Goal: Task Accomplishment & Management: Manage account settings

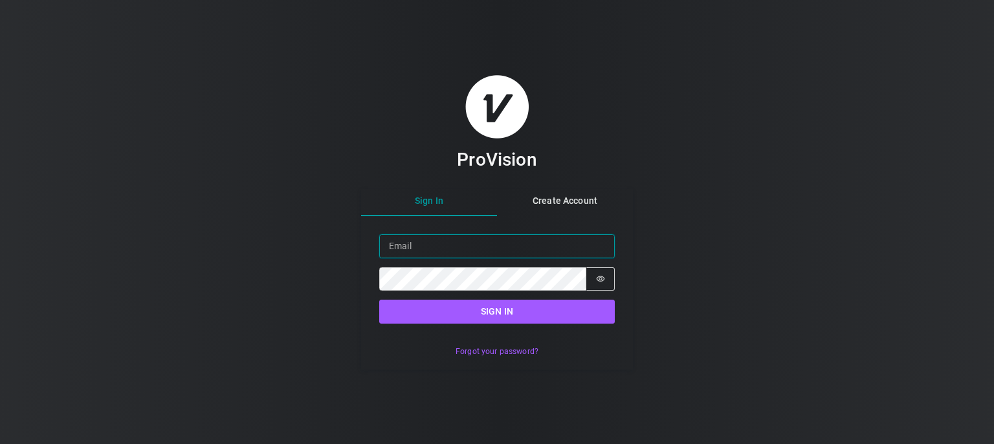
click at [447, 249] on input "Email" at bounding box center [497, 246] width 236 height 24
type input "b.bilyi"
drag, startPoint x: 439, startPoint y: 250, endPoint x: 309, endPoint y: 250, distance: 130.1
click at [309, 250] on div "ProVision Sign In Create Account Sign in Email b.bilyi Password Password is hid…" at bounding box center [497, 222] width 994 height 444
type input "и"
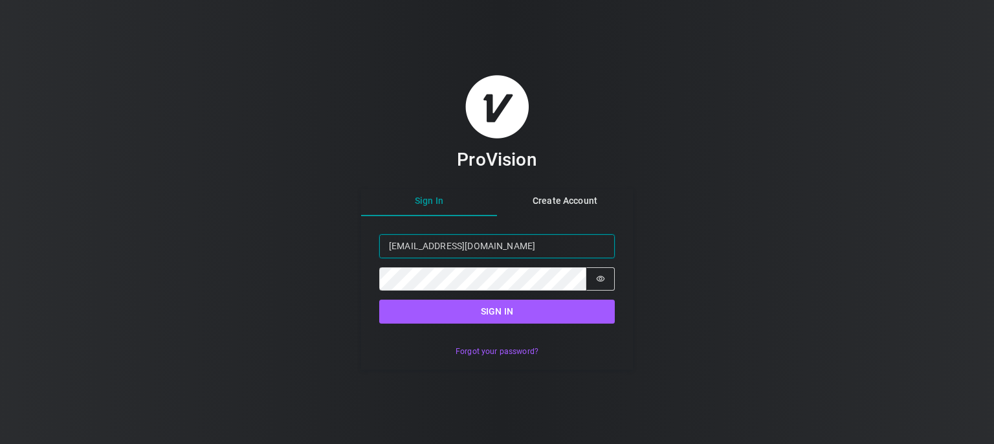
type input "[EMAIL_ADDRESS][DOMAIN_NAME]"
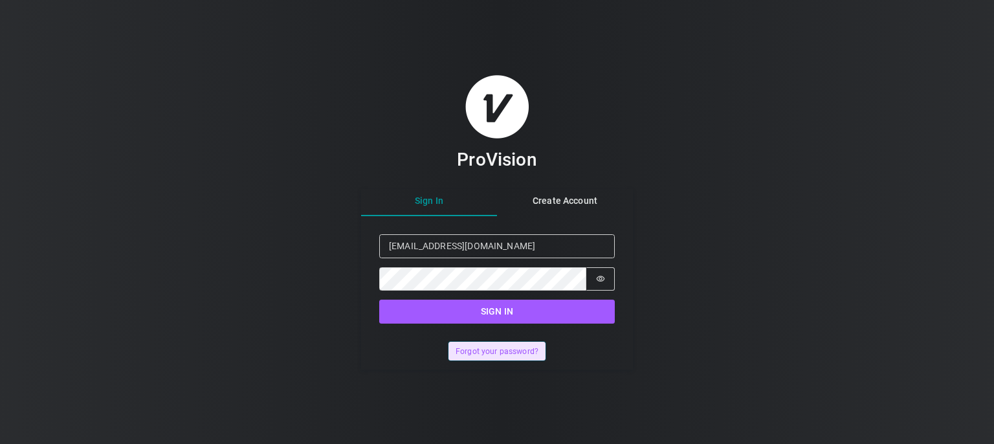
click at [495, 358] on button "Forgot your password?" at bounding box center [497, 351] width 96 height 19
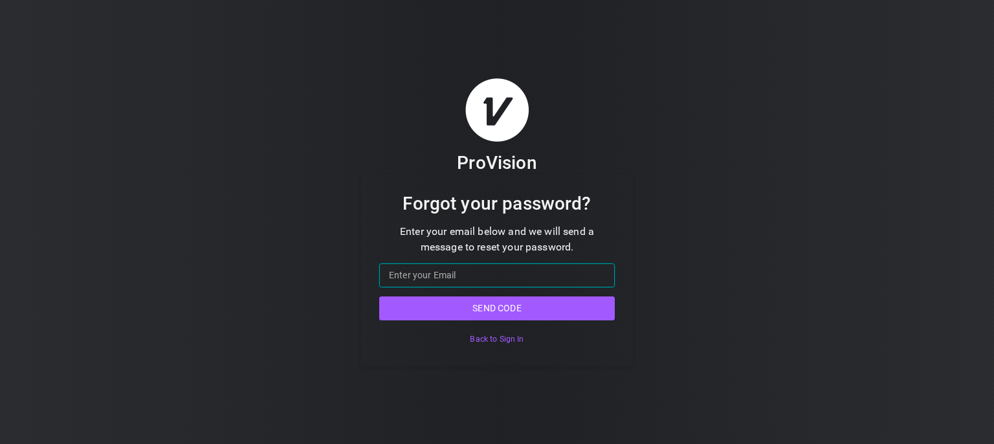
click at [476, 270] on input "Email" at bounding box center [497, 275] width 236 height 24
type input "[EMAIL_ADDRESS][DOMAIN_NAME]"
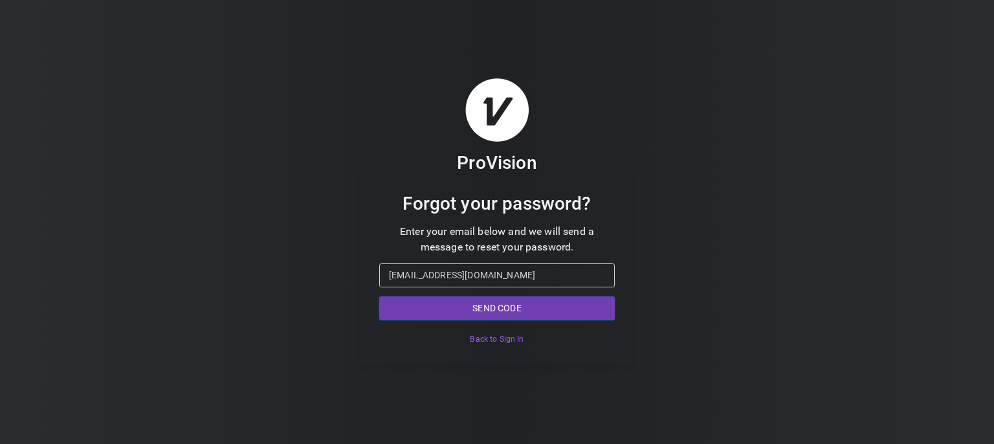
click at [486, 311] on button "Send code" at bounding box center [497, 308] width 236 height 24
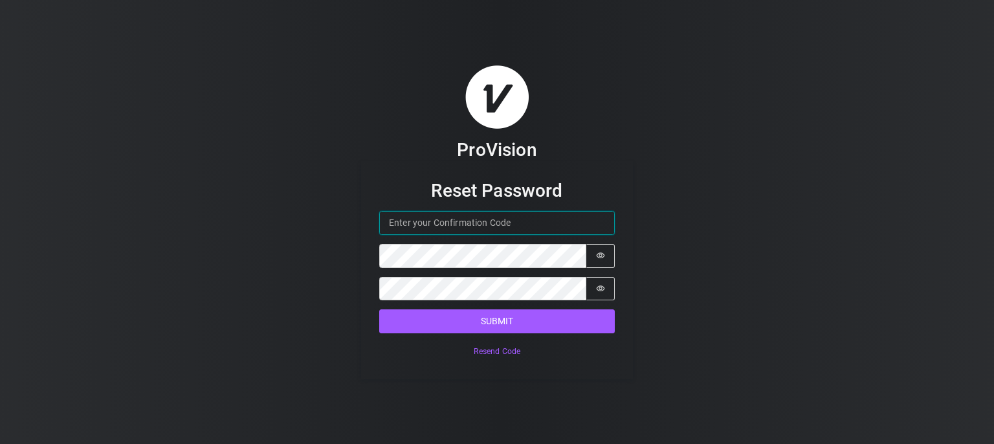
click at [474, 219] on input "Confirmation Code" at bounding box center [497, 223] width 236 height 24
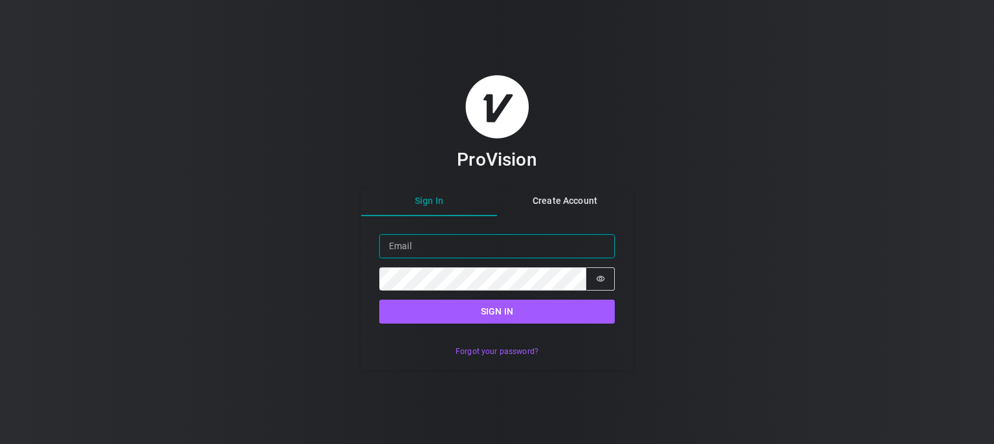
click at [459, 256] on input "Email" at bounding box center [497, 246] width 236 height 24
type input "[EMAIL_ADDRESS][DOMAIN_NAME]"
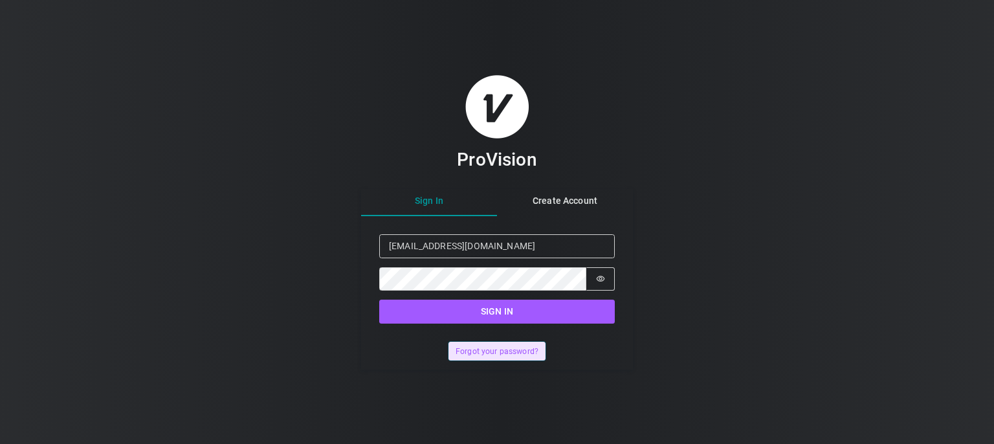
click at [472, 352] on button "Forgot your password?" at bounding box center [497, 351] width 96 height 19
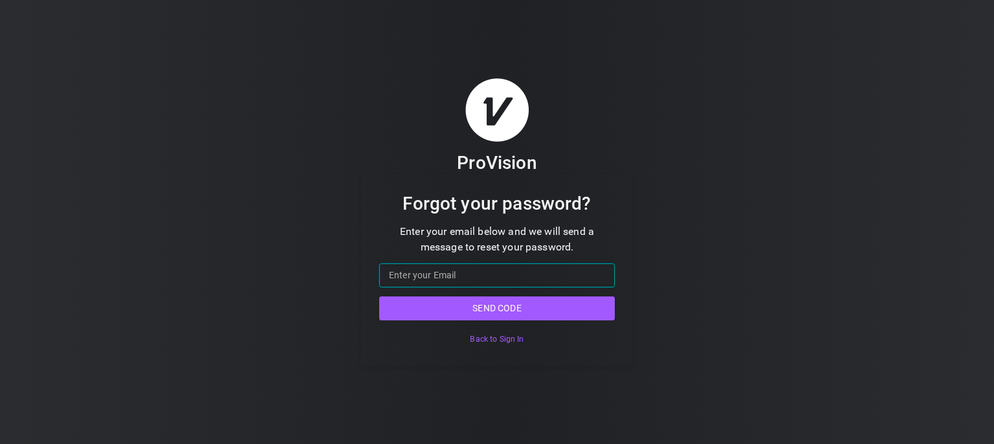
click at [439, 277] on input "Email" at bounding box center [497, 275] width 236 height 24
type input "[EMAIL_ADDRESS][DOMAIN_NAME]"
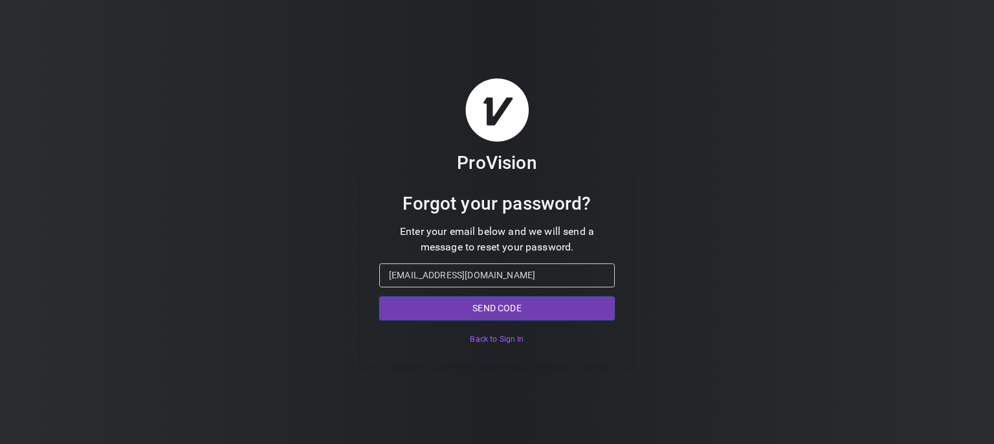
click at [496, 301] on button "Send code" at bounding box center [497, 308] width 236 height 24
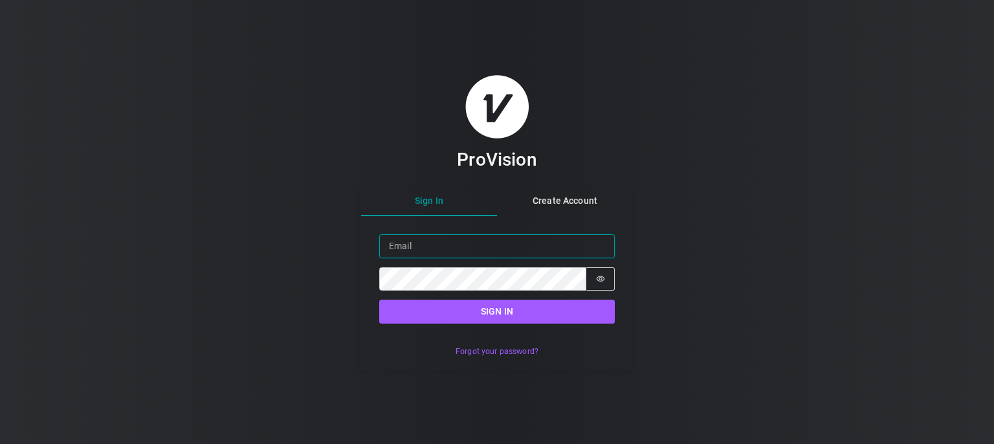
click at [515, 243] on input "Email" at bounding box center [497, 246] width 236 height 24
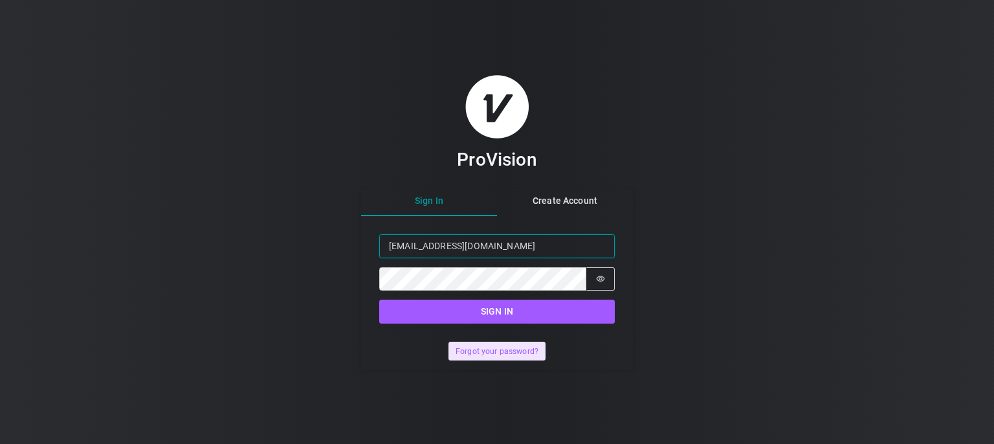
type input "cvs3101@ukr.net"
click at [511, 359] on button "Forgot your password?" at bounding box center [497, 351] width 96 height 19
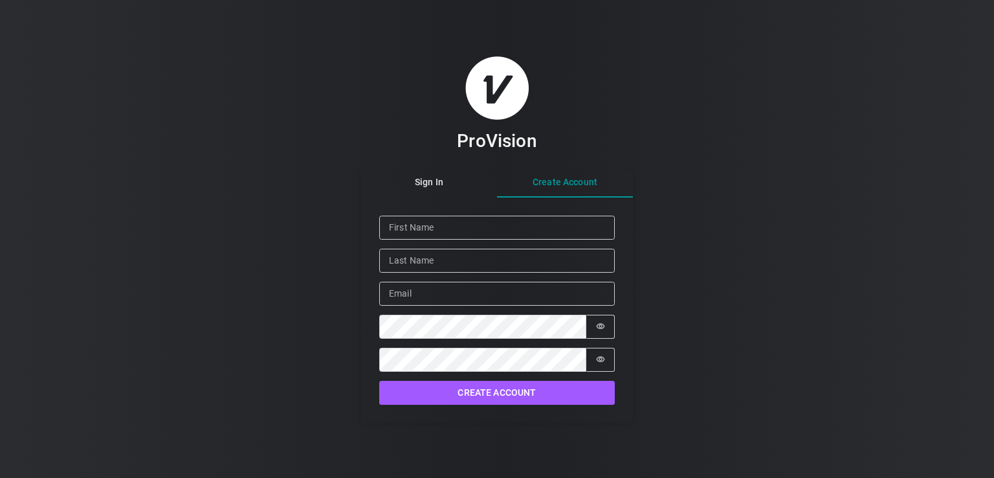
click at [566, 219] on div "Sign In Create Account Given Name Family Name Email Password Password is hidden…" at bounding box center [497, 296] width 272 height 252
click at [434, 189] on div "ProVision Sign In Create Account Given Name Family Name Email Password Password…" at bounding box center [497, 239] width 272 height 366
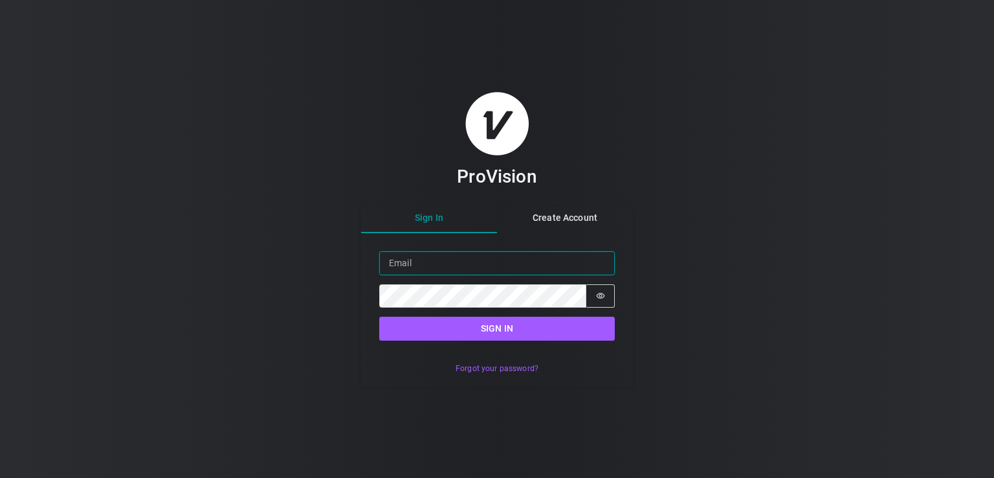
click at [434, 263] on input "Email" at bounding box center [497, 263] width 236 height 24
type input "[EMAIL_ADDRESS][DOMAIN_NAME]"
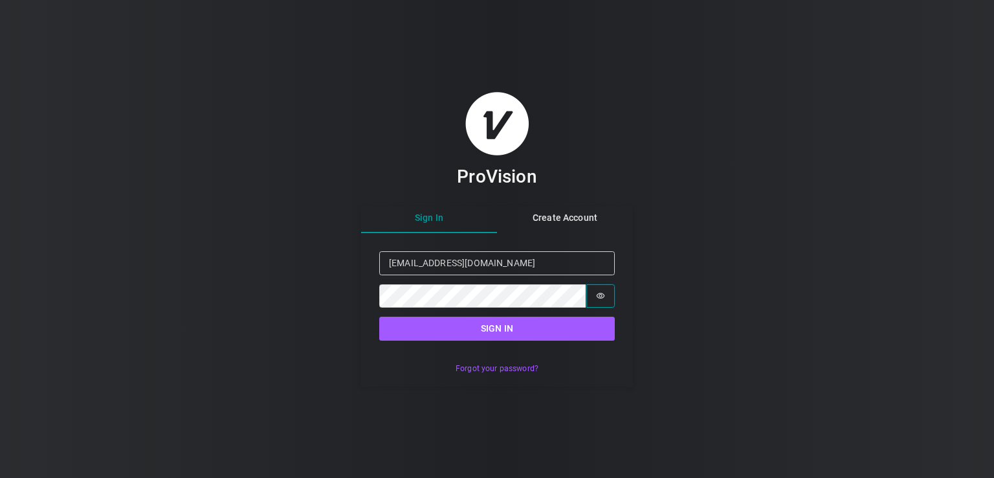
click at [596, 296] on icon "Show password" at bounding box center [600, 295] width 9 height 9
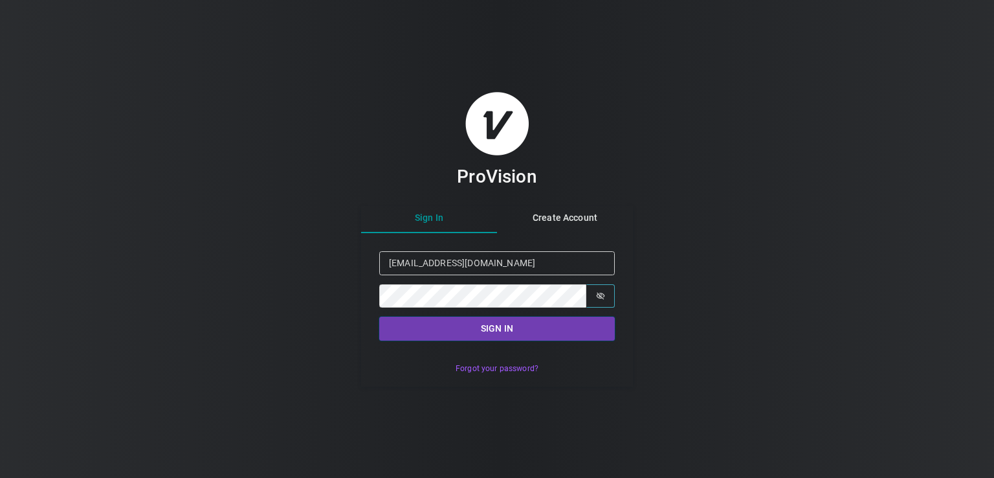
click at [530, 331] on button "Sign in" at bounding box center [497, 329] width 236 height 24
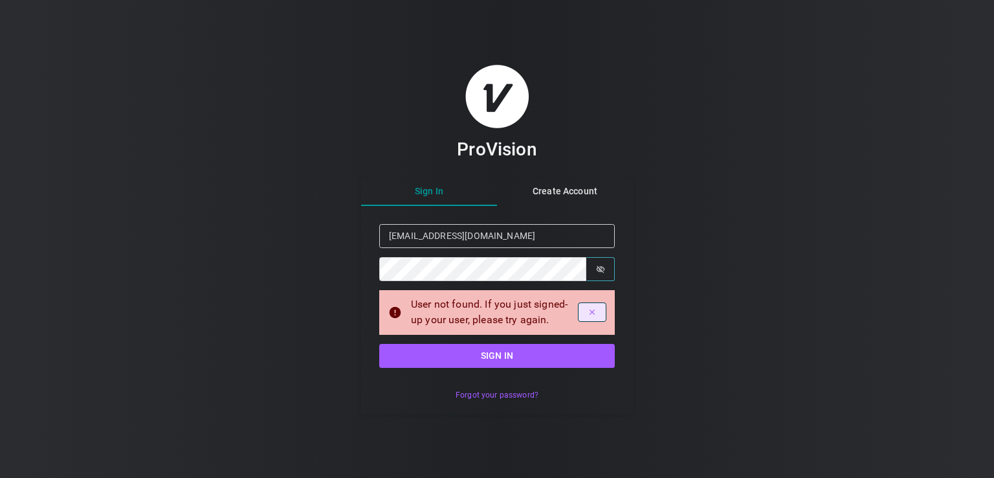
click at [590, 311] on icon "Dismiss alert" at bounding box center [592, 311] width 5 height 5
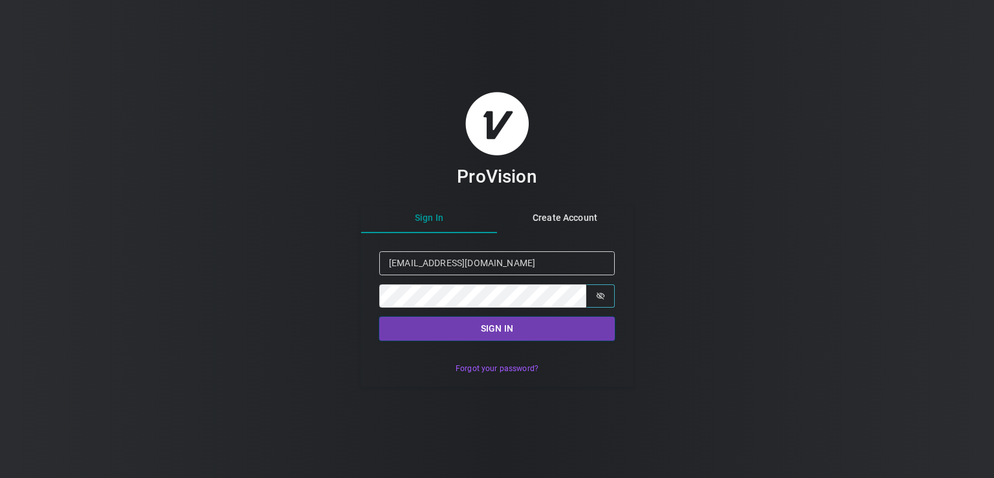
click at [486, 337] on button "Sign in" at bounding box center [497, 329] width 236 height 24
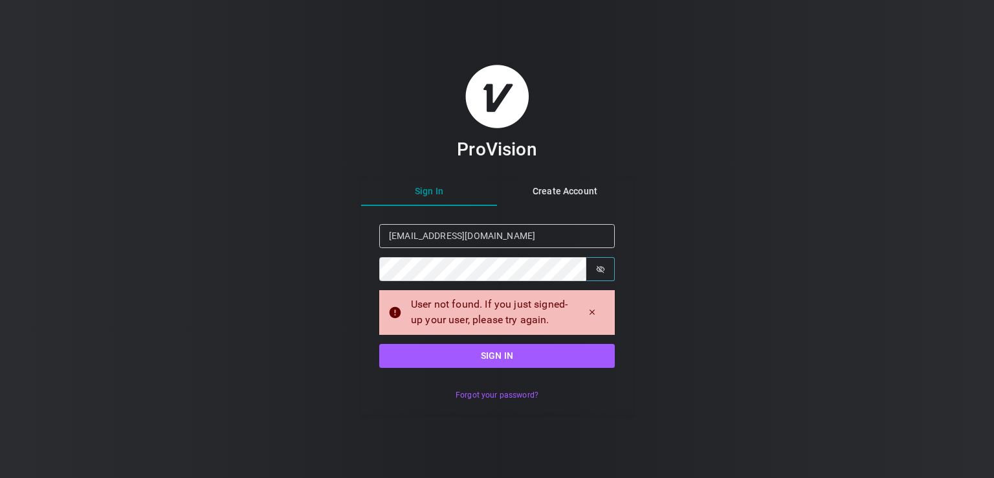
click at [397, 315] on icon at bounding box center [396, 313] width 12 height 12
click at [596, 311] on icon "Dismiss alert" at bounding box center [592, 312] width 9 height 9
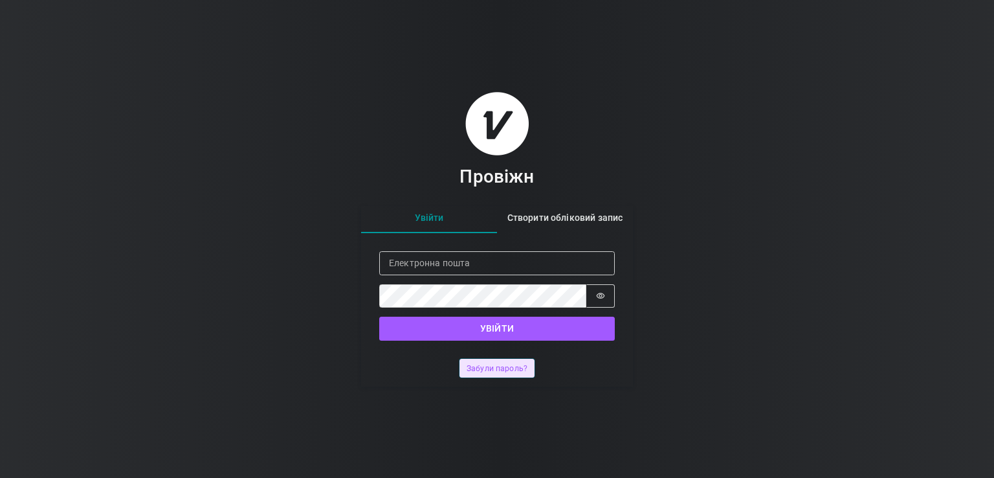
click at [487, 368] on font "Забули пароль?" at bounding box center [497, 368] width 61 height 9
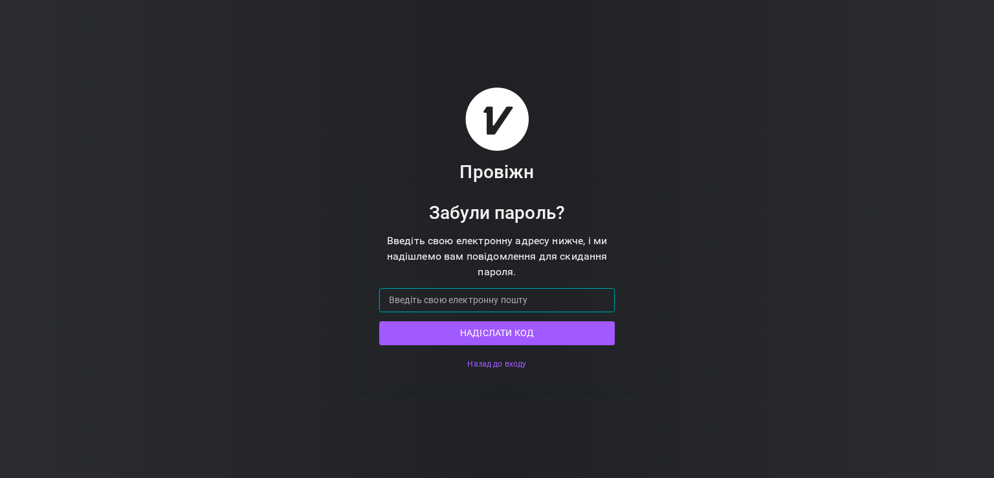
click at [465, 291] on input "Електронна пошта" at bounding box center [497, 300] width 236 height 24
type input "[EMAIL_ADDRESS][DOMAIN_NAME]"
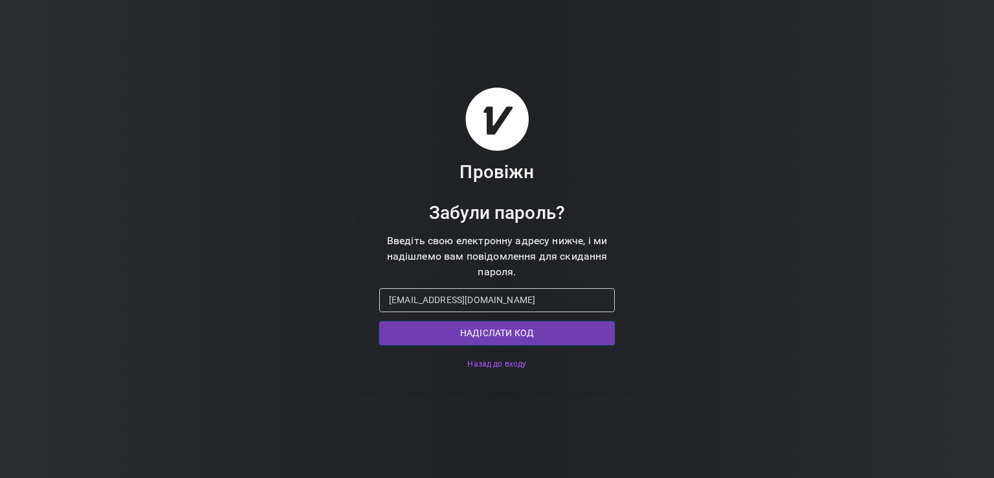
click at [480, 329] on font "Надіслати код" at bounding box center [497, 333] width 74 height 10
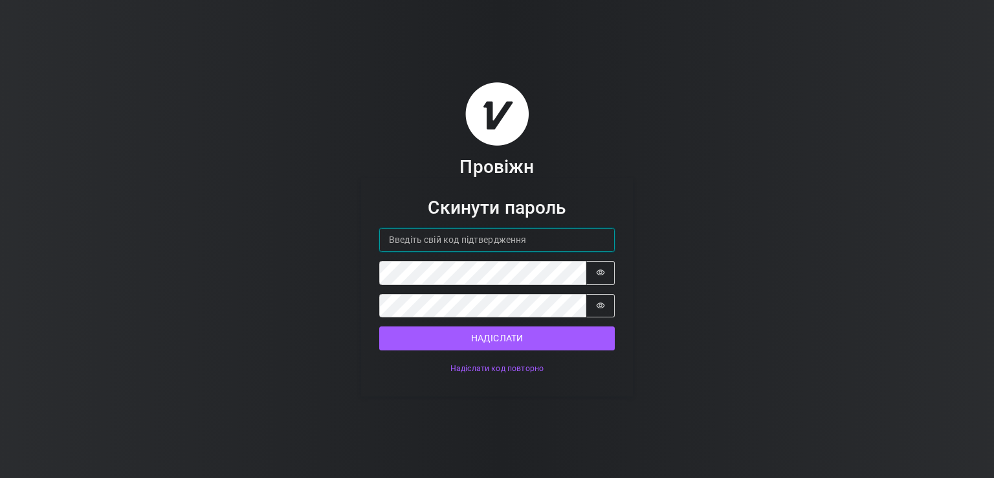
click at [478, 241] on input "Код підтвердження" at bounding box center [497, 240] width 236 height 24
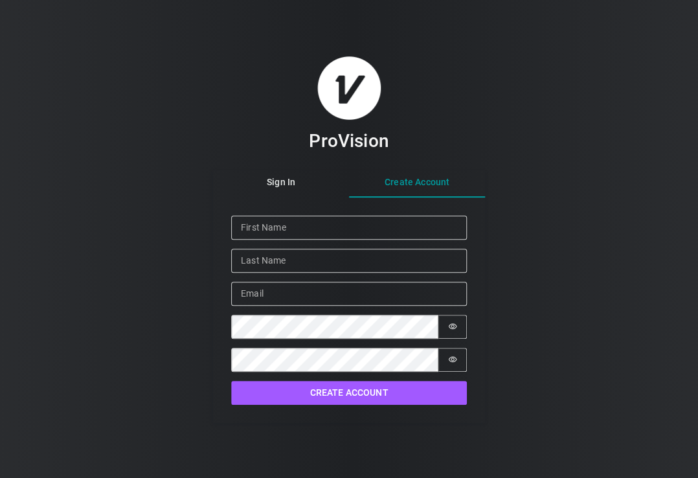
click at [420, 211] on div "Sign In Create Account Given Name Family Name Email Password Password is hidden…" at bounding box center [349, 296] width 272 height 252
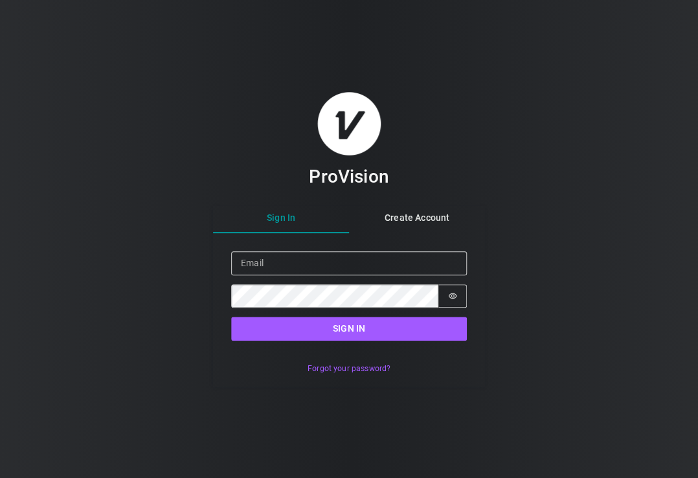
click at [282, 185] on div "ProVision Sign In Create Account Sign in Email Password Password is hidden Sign…" at bounding box center [349, 238] width 272 height 295
click at [385, 247] on form "Sign in Email Password Password is hidden Sign in" at bounding box center [349, 296] width 272 height 126
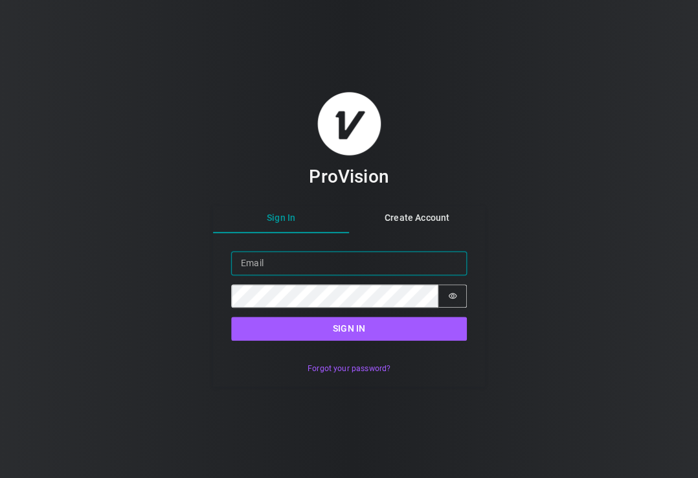
click at [390, 258] on input "Email" at bounding box center [349, 263] width 236 height 24
type input "bbodia7777@ukr.net"
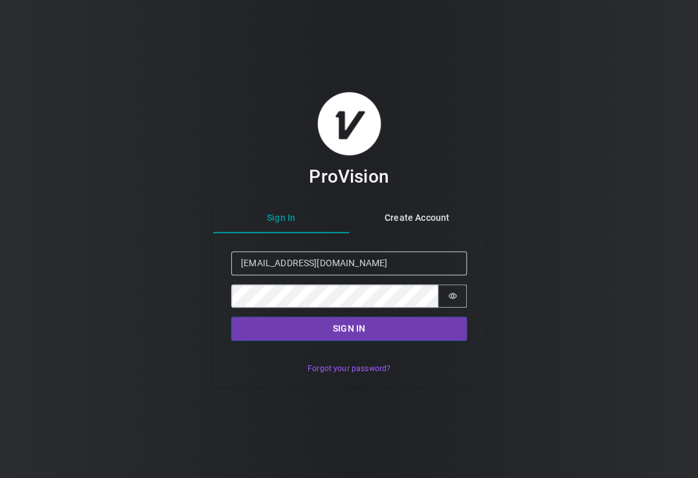
click at [344, 329] on button "Sign in" at bounding box center [349, 329] width 236 height 24
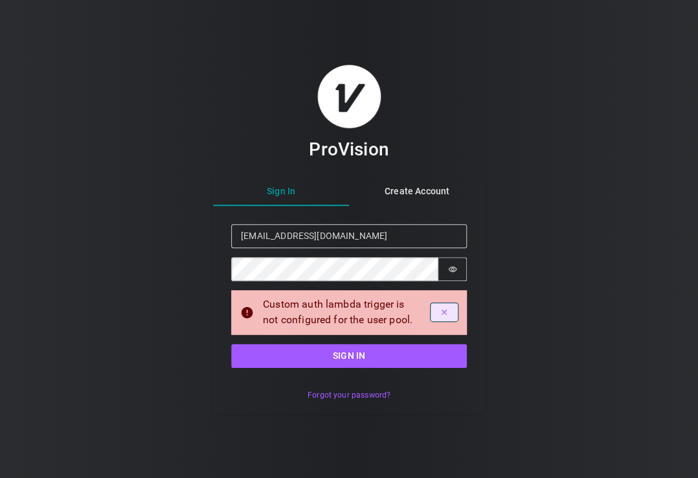
click at [443, 311] on icon "Dismiss alert" at bounding box center [444, 312] width 9 height 9
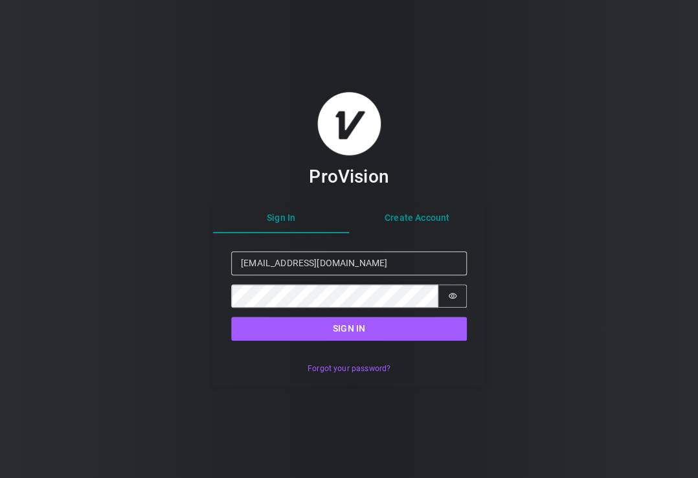
click at [427, 220] on div "Sign In Create Account Sign in Email bbodia7777@ukr.net Password Password is hi…" at bounding box center [349, 296] width 272 height 181
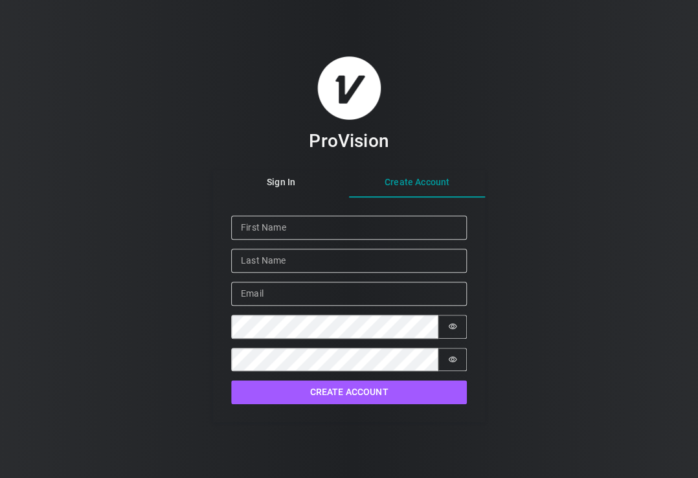
click at [507, 91] on div "ProVision Sign In Create Account Given Name Family Name Email Password Password…" at bounding box center [349, 239] width 698 height 478
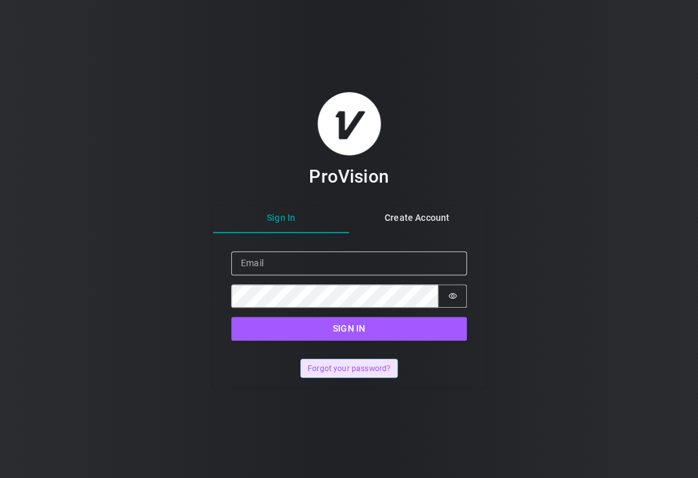
click at [360, 375] on button "Forgot your password?" at bounding box center [348, 368] width 96 height 19
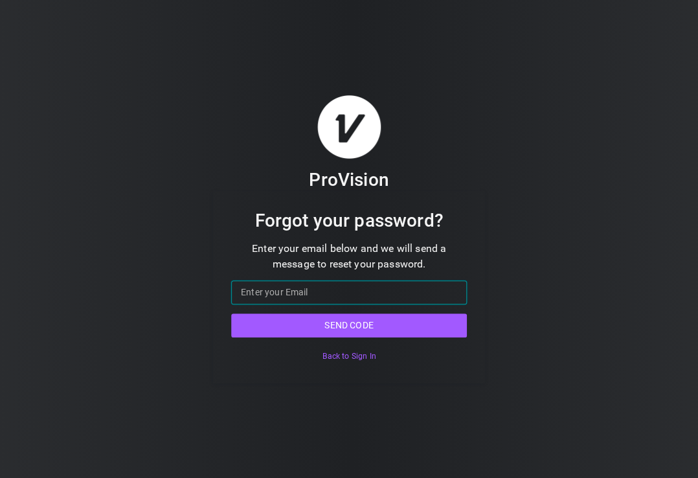
drag, startPoint x: 287, startPoint y: 296, endPoint x: 292, endPoint y: 289, distance: 7.9
click at [287, 296] on input "Email" at bounding box center [349, 292] width 236 height 24
type input "[EMAIL_ADDRESS][DOMAIN_NAME]"
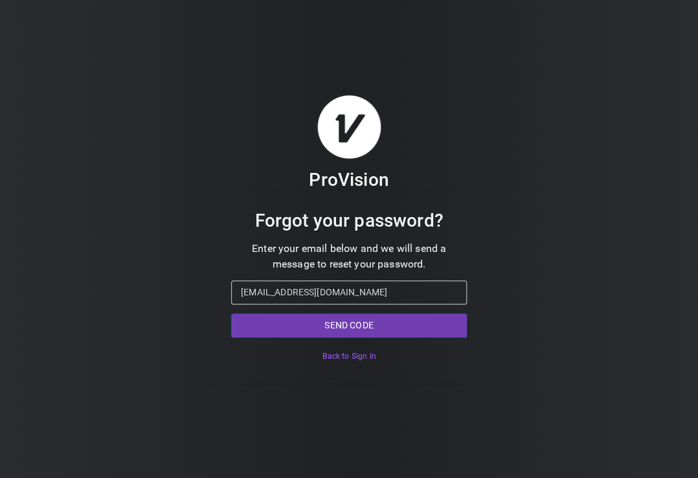
click at [352, 328] on button "Send code" at bounding box center [349, 325] width 236 height 24
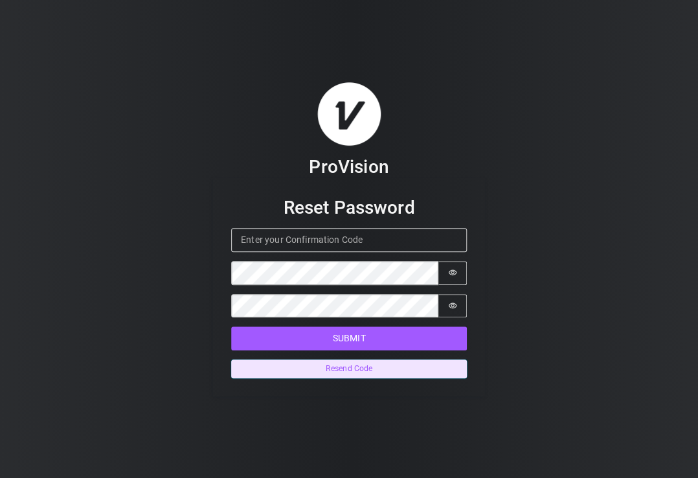
click at [341, 369] on button "Resend Code" at bounding box center [349, 368] width 236 height 19
click at [341, 369] on div "Submit Resend Code" at bounding box center [349, 352] width 236 height 52
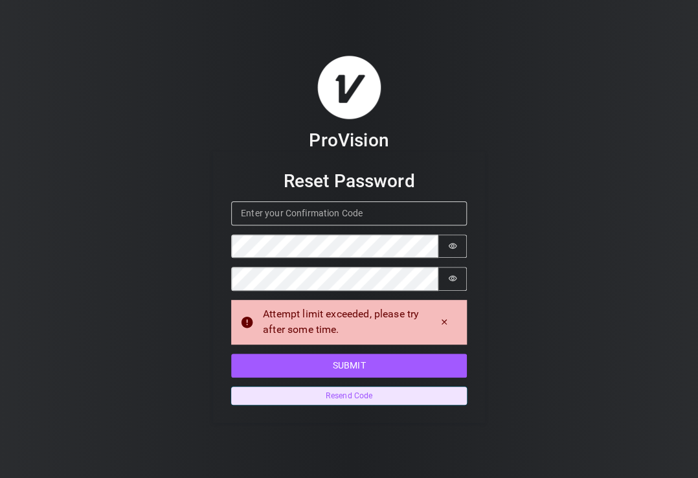
click at [341, 403] on button "Resend Code" at bounding box center [349, 395] width 236 height 19
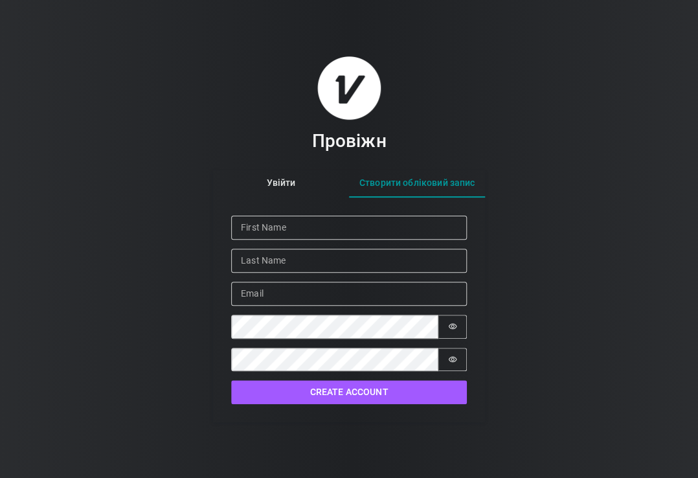
click at [402, 219] on div "Увійти Створити обліковий запис Given Name Family Name Email Password Password …" at bounding box center [349, 296] width 272 height 252
click at [280, 183] on div "Провіжн Увійти Створити обліковий запис Ім'я Прізвище Електронна пошта Пароль П…" at bounding box center [349, 239] width 272 height 366
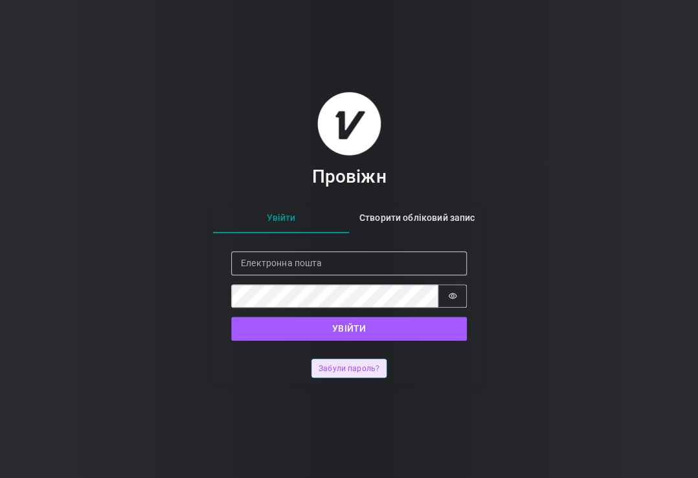
click at [346, 374] on button "Забули пароль?" at bounding box center [348, 368] width 74 height 19
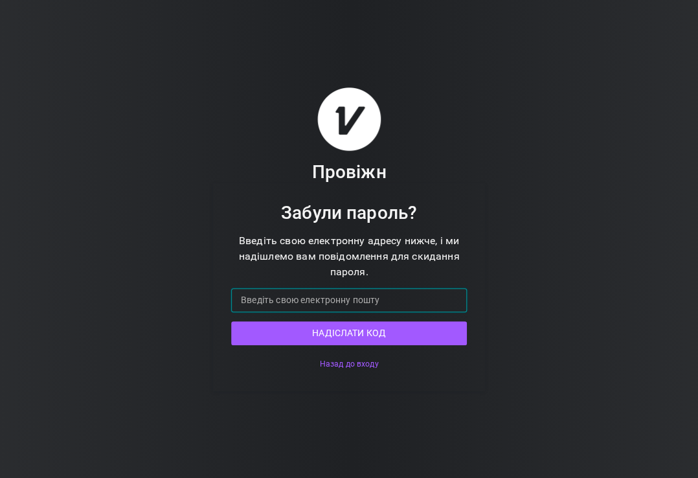
click at [304, 296] on input "Електронна пошта" at bounding box center [349, 300] width 236 height 24
type input "bbodia7777@ukr.net"
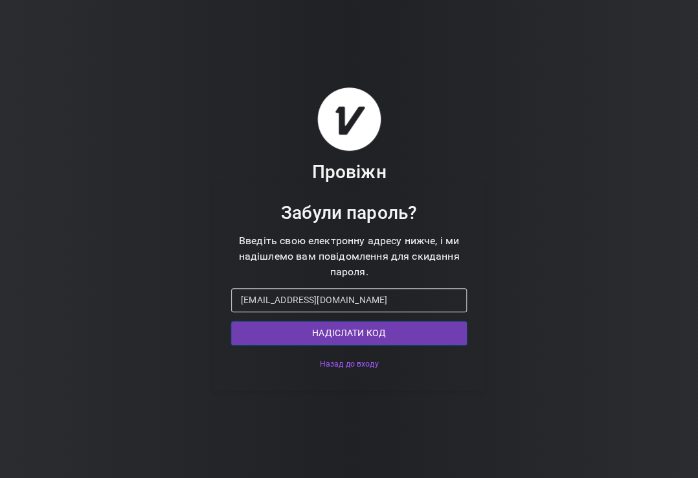
click at [323, 330] on font "Надіслати код" at bounding box center [349, 333] width 74 height 10
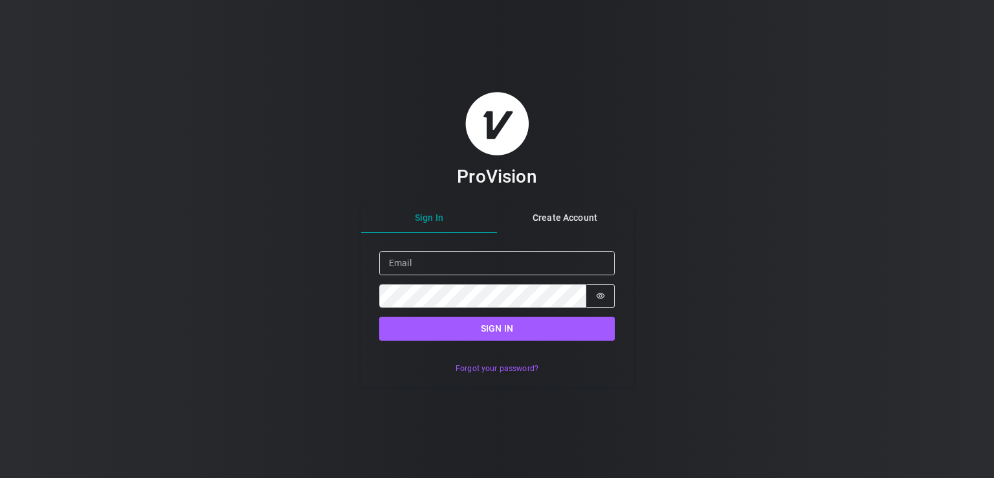
click at [666, 217] on div "ProVision Sign In Create Account Sign in Email Password Password is hidden Sign…" at bounding box center [497, 239] width 994 height 478
click at [437, 265] on input "Email" at bounding box center [497, 263] width 236 height 24
type input "bbodia7777@ukr.net"
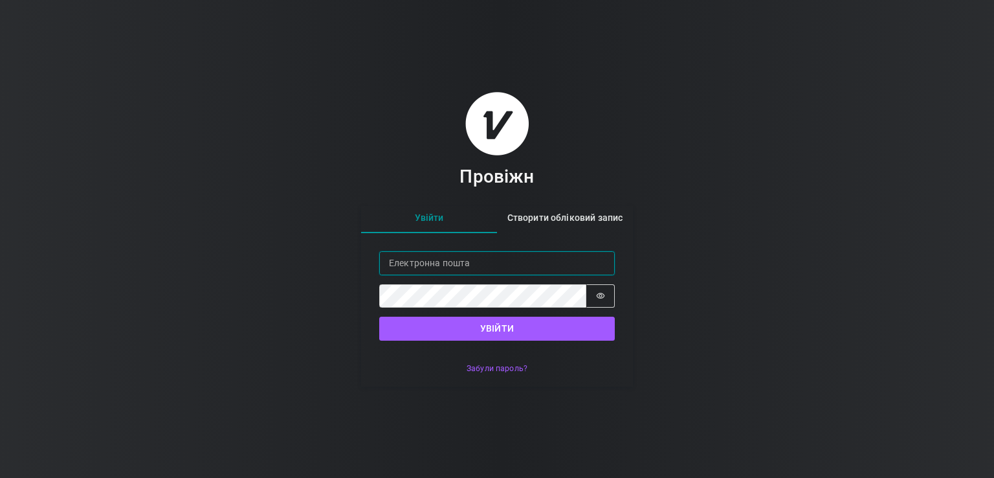
click at [465, 269] on input "Електронна пошта" at bounding box center [497, 263] width 236 height 24
type input "[EMAIL_ADDRESS][DOMAIN_NAME]"
click at [535, 263] on input "[EMAIL_ADDRESS][DOMAIN_NAME]" at bounding box center [497, 263] width 236 height 24
click at [484, 262] on input "Email" at bounding box center [497, 263] width 236 height 24
type input "[EMAIL_ADDRESS][DOMAIN_NAME]"
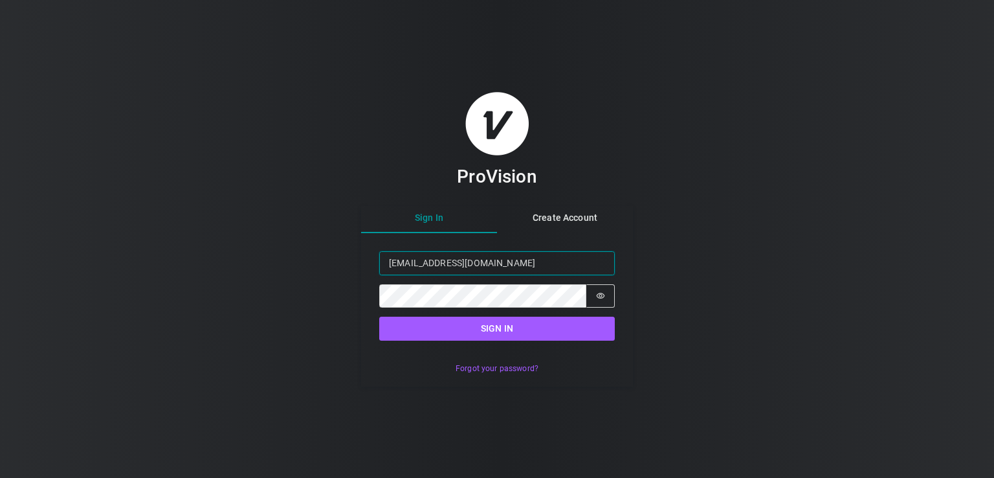
click at [520, 262] on input "[EMAIL_ADDRESS][DOMAIN_NAME]" at bounding box center [497, 263] width 236 height 24
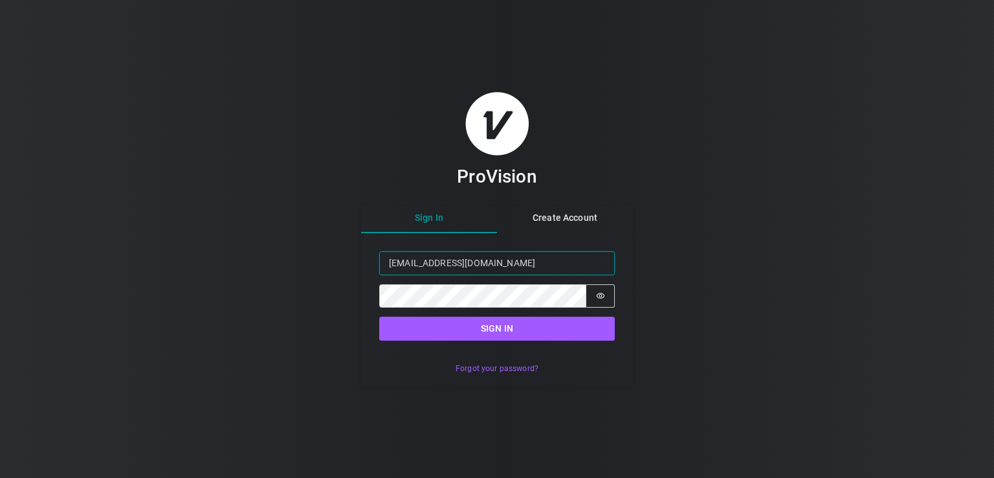
click at [520, 262] on input "[EMAIL_ADDRESS][DOMAIN_NAME]" at bounding box center [497, 263] width 236 height 24
click at [513, 258] on input "[EMAIL_ADDRESS][DOMAIN_NAME]" at bounding box center [497, 263] width 236 height 24
click at [513, 258] on input "bbodia7777@ukr.net" at bounding box center [497, 263] width 236 height 24
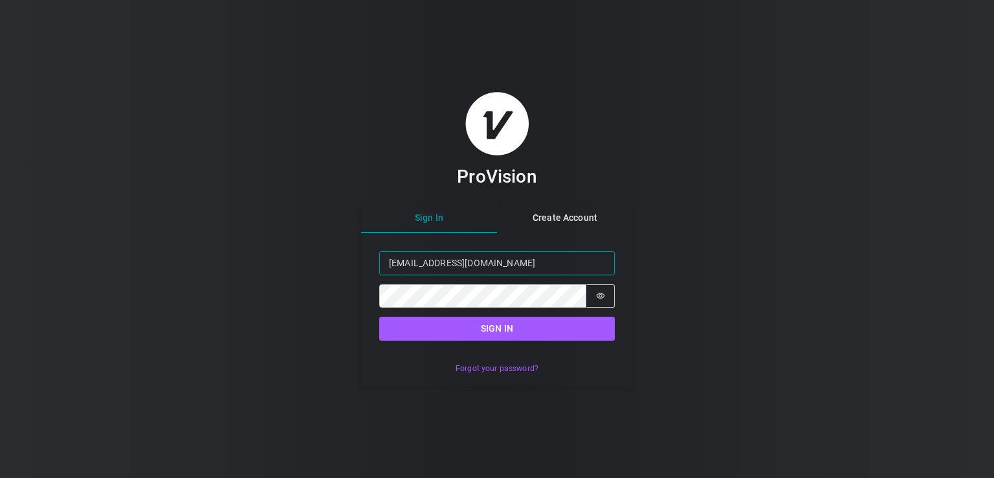
click at [513, 258] on input "bbodia7777@ukr.net" at bounding box center [497, 263] width 236 height 24
drag, startPoint x: 21, startPoint y: 4, endPoint x: 36, endPoint y: 53, distance: 51.4
click at [15, 1] on div "ProVision Sign In Create Account Sign in Email bbodia7777@ukr.net Password Pass…" at bounding box center [497, 239] width 994 height 478
click at [528, 262] on input "Email" at bounding box center [497, 263] width 236 height 24
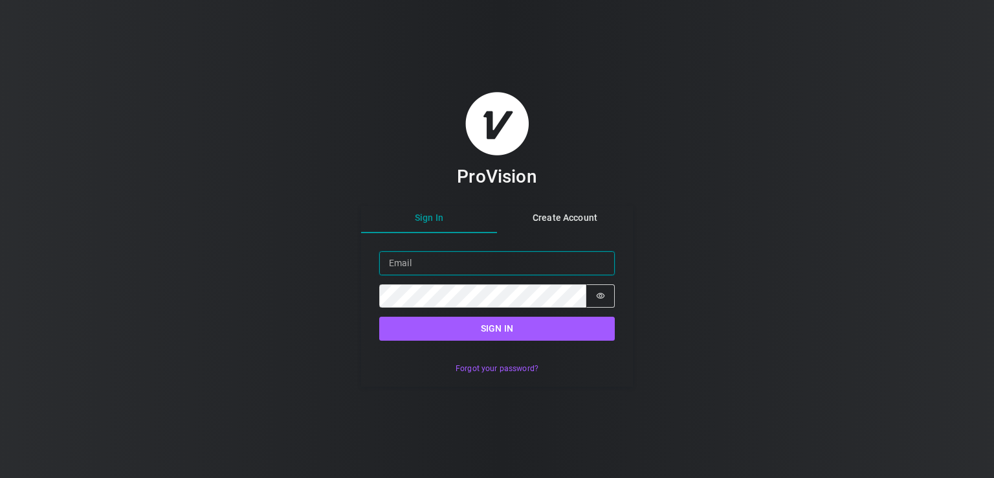
type input "bbodia7777@ukr.net"
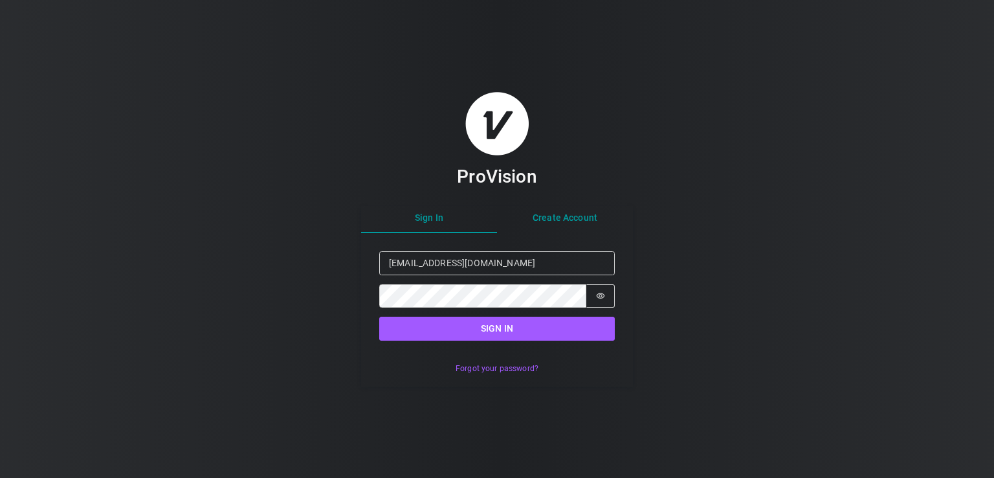
click at [578, 226] on div "Sign In Create Account Sign in Email bbodia7777@ukr.net Password Password is hi…" at bounding box center [497, 296] width 272 height 181
click at [440, 188] on div "ProVision Sign In Create Account Sign in Email Password Password is hidden Sign…" at bounding box center [497, 238] width 272 height 295
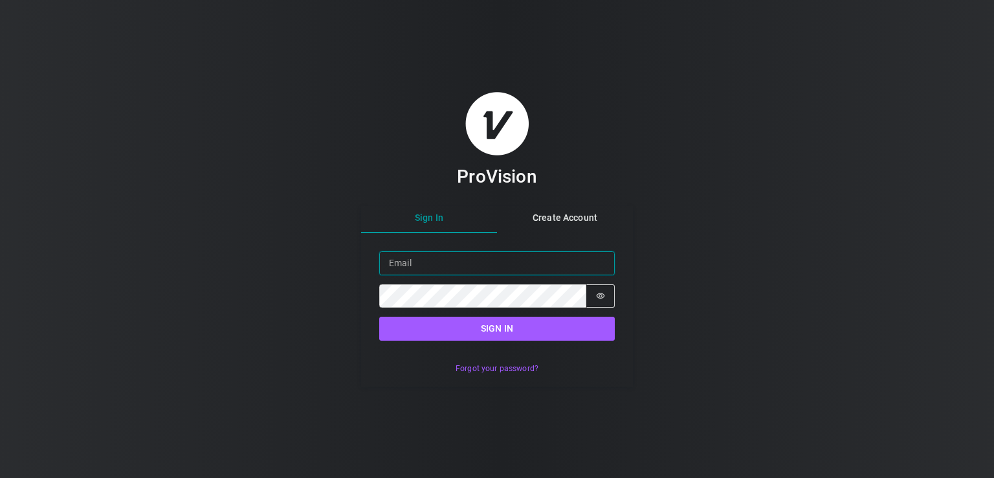
click at [432, 265] on input "Email" at bounding box center [497, 263] width 236 height 24
type input "bbodia7777@ukr.net"
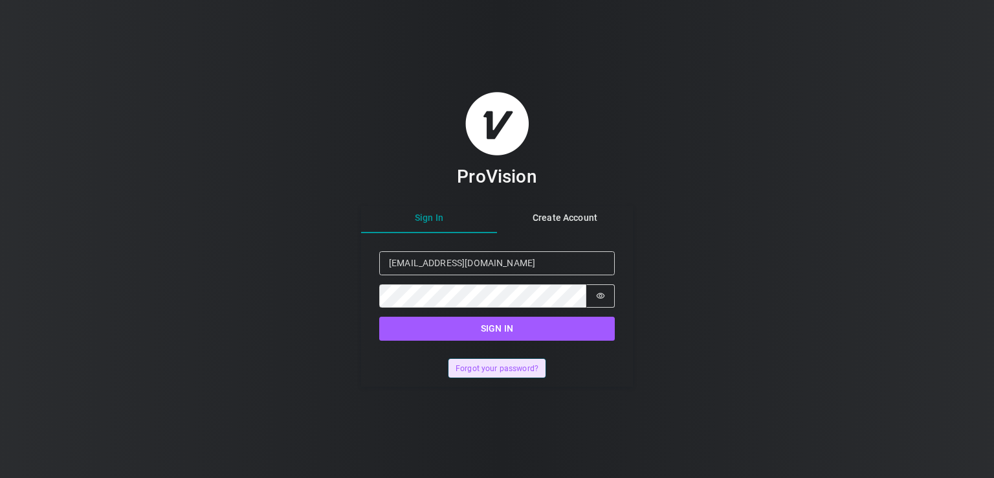
click at [491, 375] on button "Forgot your password?" at bounding box center [497, 368] width 96 height 19
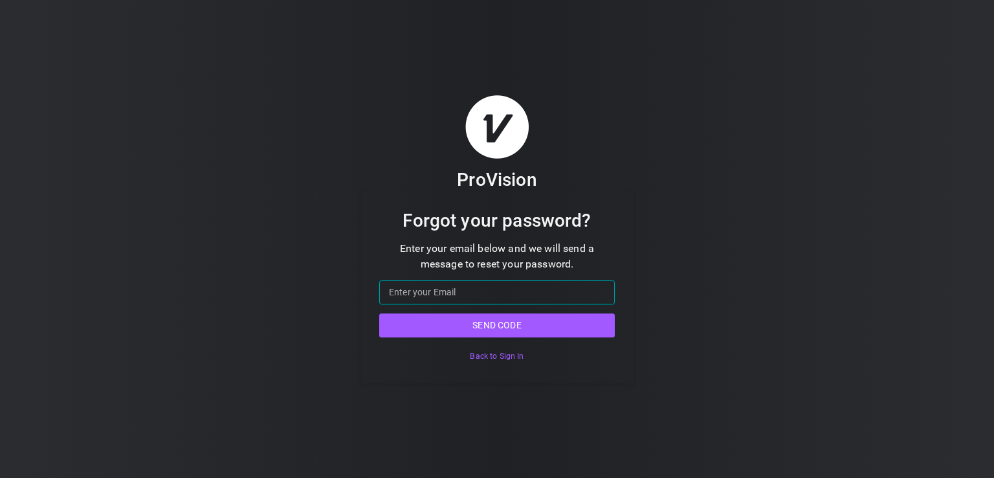
click at [491, 301] on input "Email" at bounding box center [497, 292] width 236 height 24
type input "b.bilyi@ngu.gov.ua"
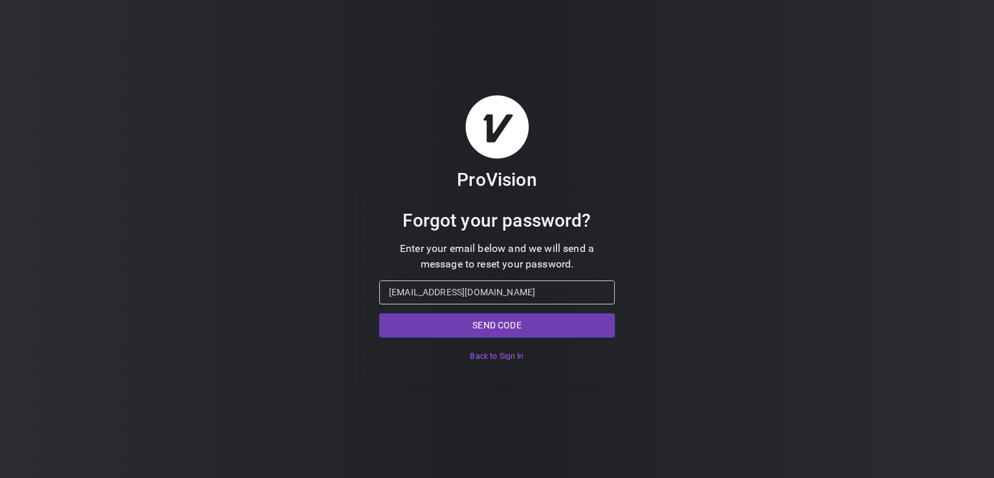
click at [486, 329] on button "Send code" at bounding box center [497, 325] width 236 height 24
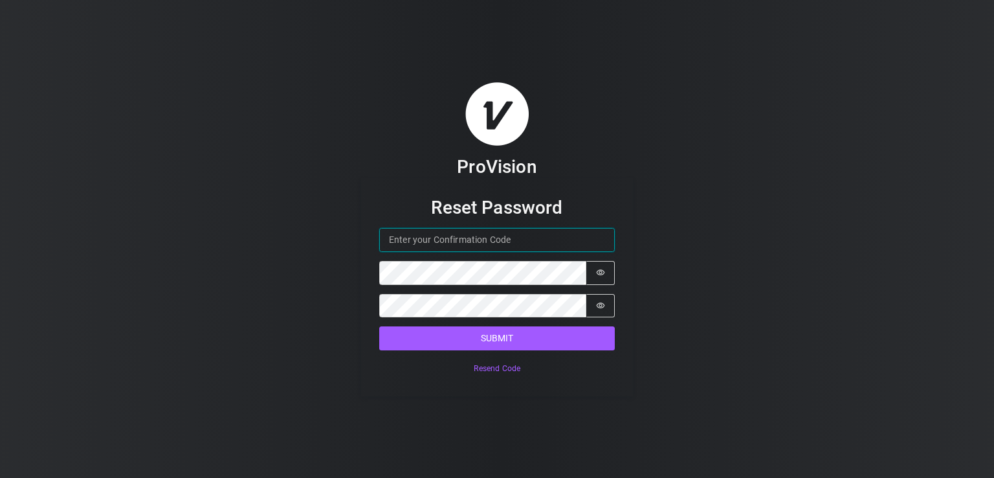
click at [550, 232] on input "Confirmation Code" at bounding box center [497, 240] width 236 height 24
click at [790, 301] on div "ProVision Reset Password Confirmation Code Password Password is hidden Confirm …" at bounding box center [497, 239] width 994 height 478
